Goal: Task Accomplishment & Management: Use online tool/utility

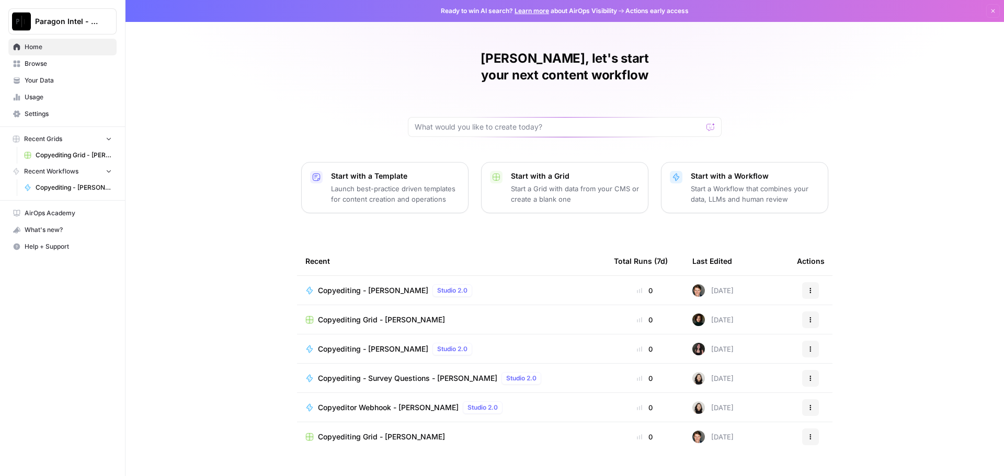
click at [48, 66] on span "Browse" at bounding box center [68, 63] width 87 height 9
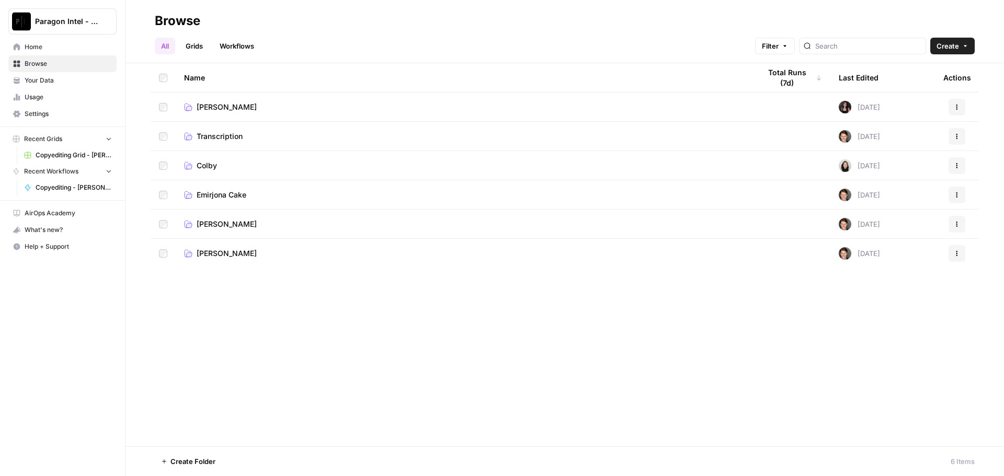
click at [236, 225] on span "[PERSON_NAME]" at bounding box center [227, 224] width 60 height 10
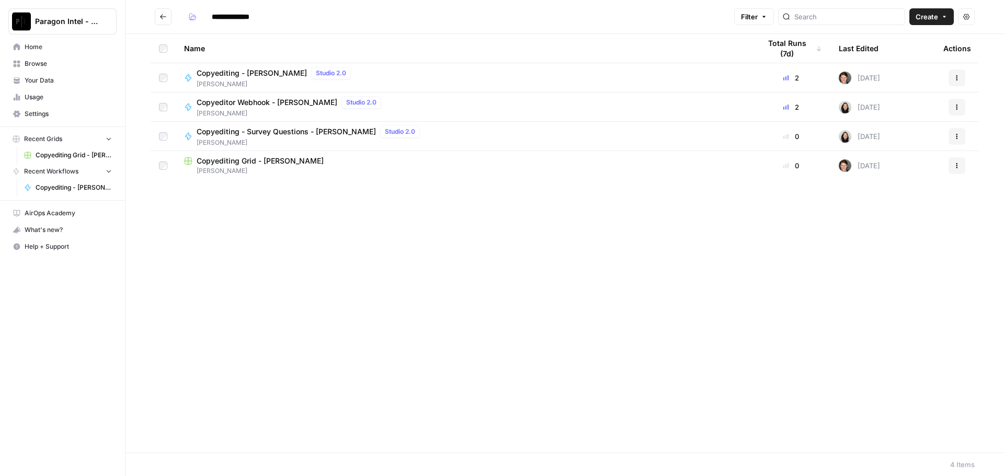
click at [227, 70] on span "Copyediting - [PERSON_NAME]" at bounding box center [252, 73] width 110 height 10
click at [227, 70] on div "**********" at bounding box center [565, 238] width 879 height 476
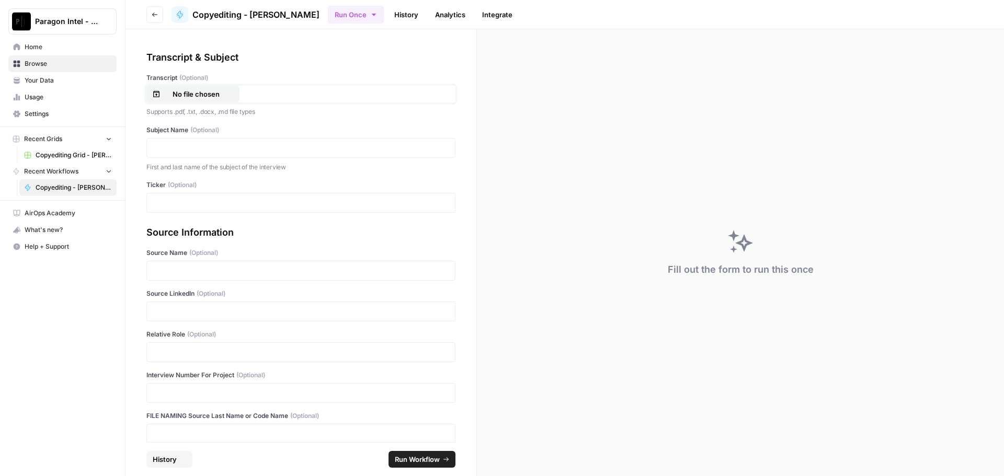
click at [202, 98] on p "No file chosen" at bounding box center [196, 94] width 67 height 10
click at [265, 149] on p at bounding box center [300, 148] width 295 height 10
click at [169, 312] on p at bounding box center [300, 311] width 295 height 10
click at [170, 348] on p at bounding box center [300, 352] width 295 height 10
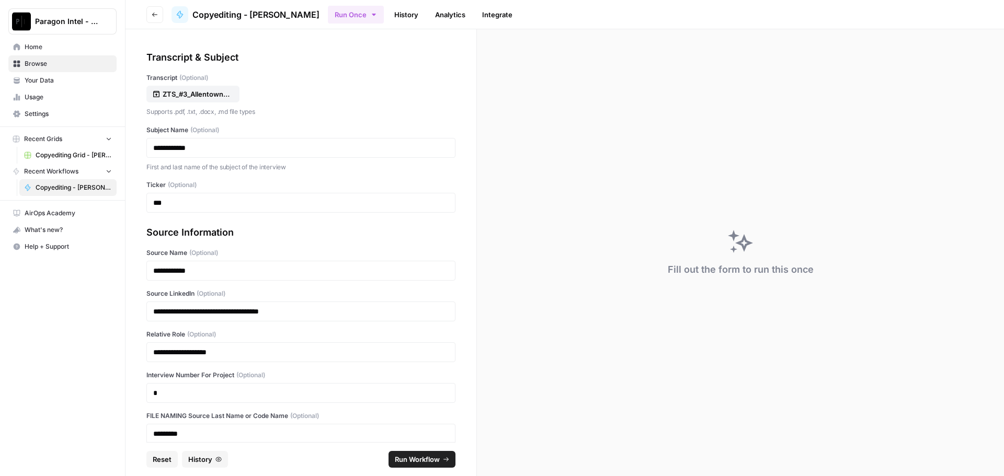
click at [434, 458] on span "Run Workflow" at bounding box center [417, 459] width 45 height 10
